Goal: Transaction & Acquisition: Subscribe to service/newsletter

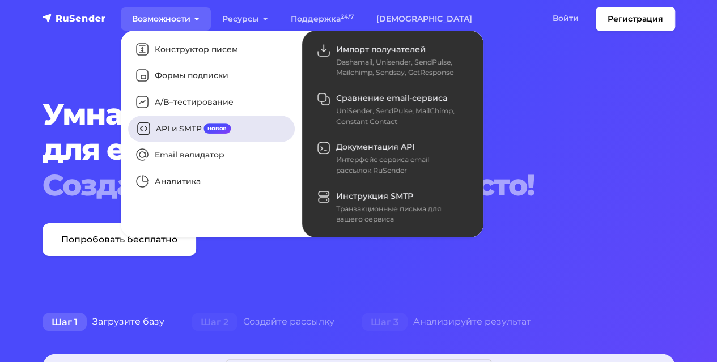
click at [183, 132] on link "API и SMTP новое" at bounding box center [211, 129] width 167 height 26
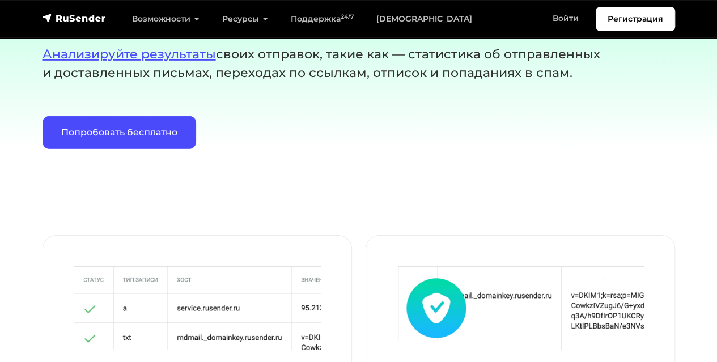
scroll to position [1703, 0]
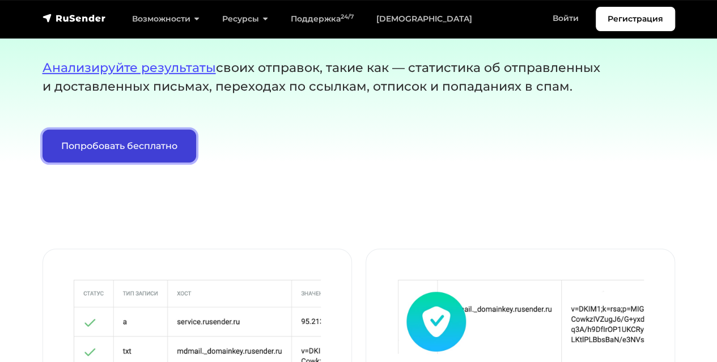
click at [154, 138] on link "Попробовать бесплатно" at bounding box center [120, 146] width 154 height 33
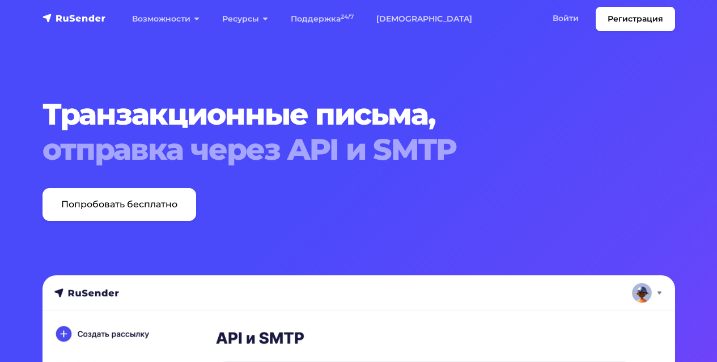
scroll to position [1703, 0]
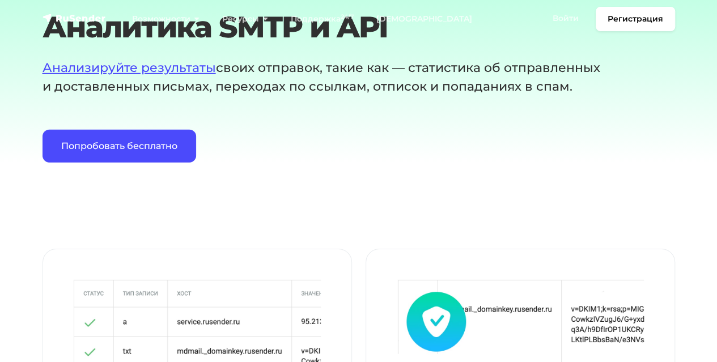
drag, startPoint x: 513, startPoint y: 201, endPoint x: 503, endPoint y: 204, distance: 9.4
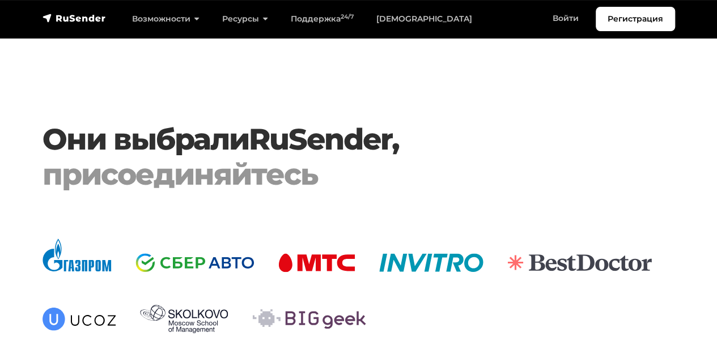
scroll to position [2484, 0]
